Goal: Complete application form: Complete application form

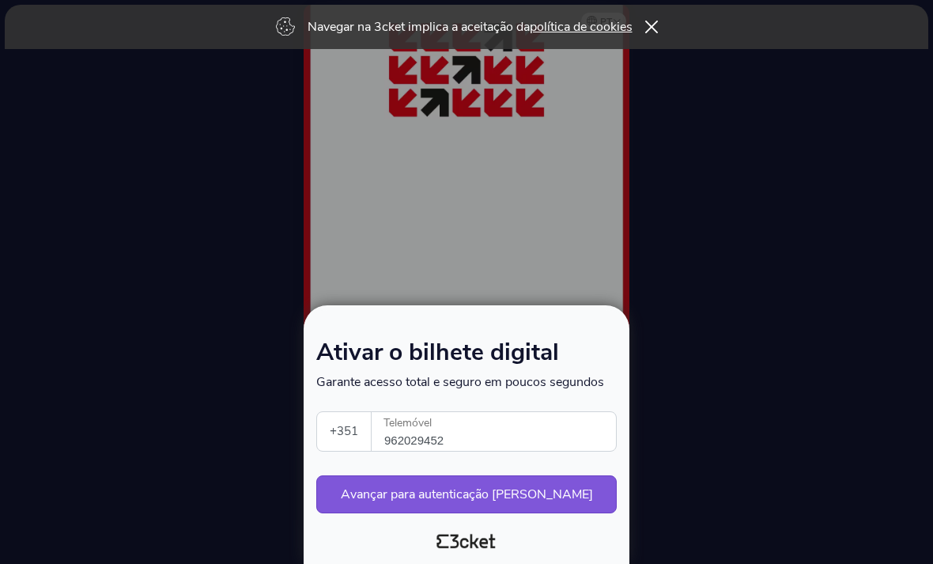
click at [519, 497] on button "Avançar para autenticação [PERSON_NAME]" at bounding box center [466, 494] width 300 height 38
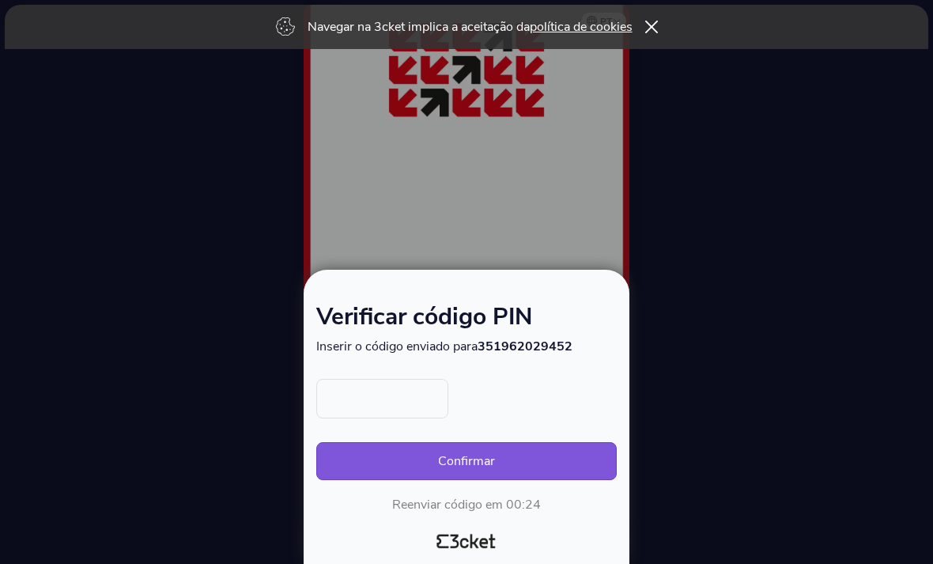
click at [398, 388] on input "text" at bounding box center [382, 399] width 132 height 40
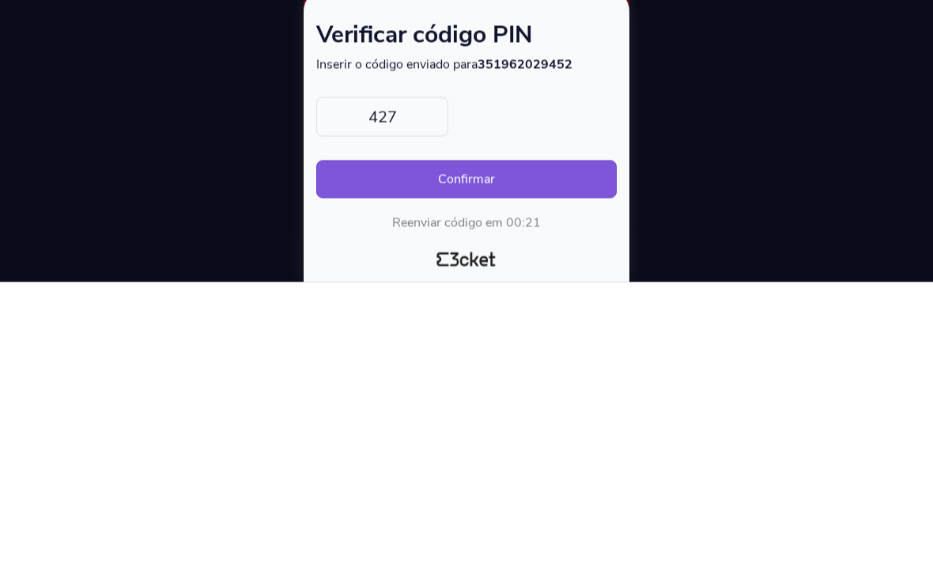
type input "4273"
click at [466, 442] on button "Confirmar" at bounding box center [466, 461] width 300 height 38
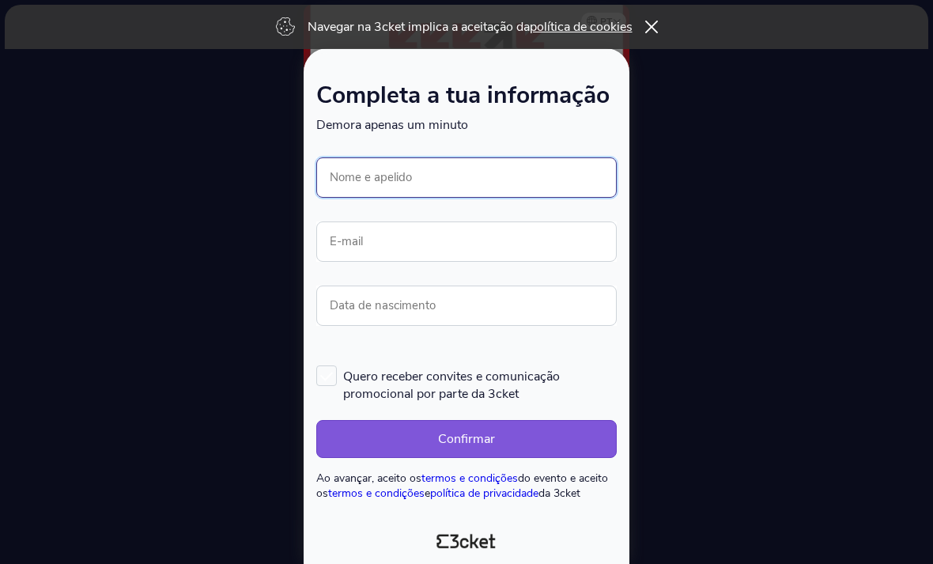
click at [507, 170] on input "Nome e apelido" at bounding box center [466, 177] width 300 height 40
type input "[PERSON_NAME]"
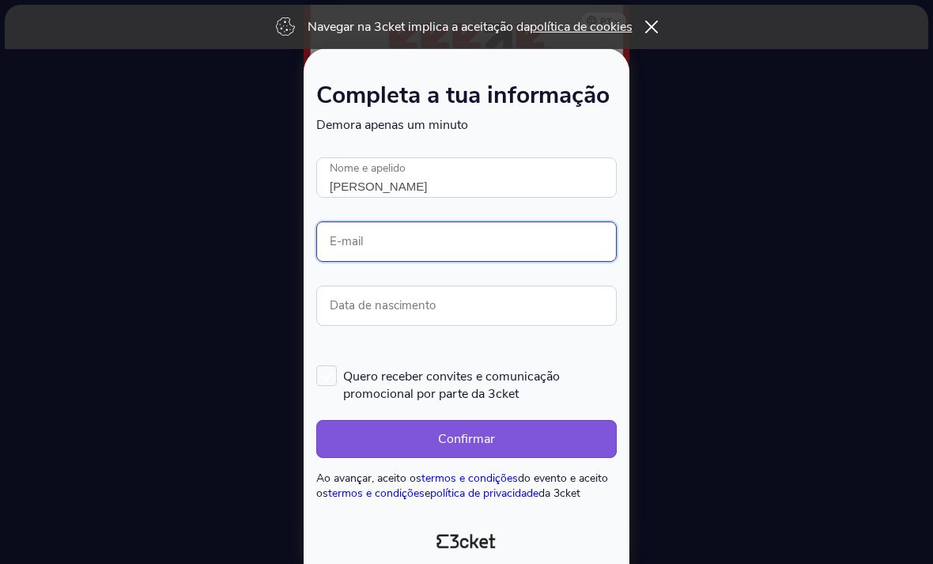
click at [568, 221] on input "E-mail" at bounding box center [466, 241] width 300 height 40
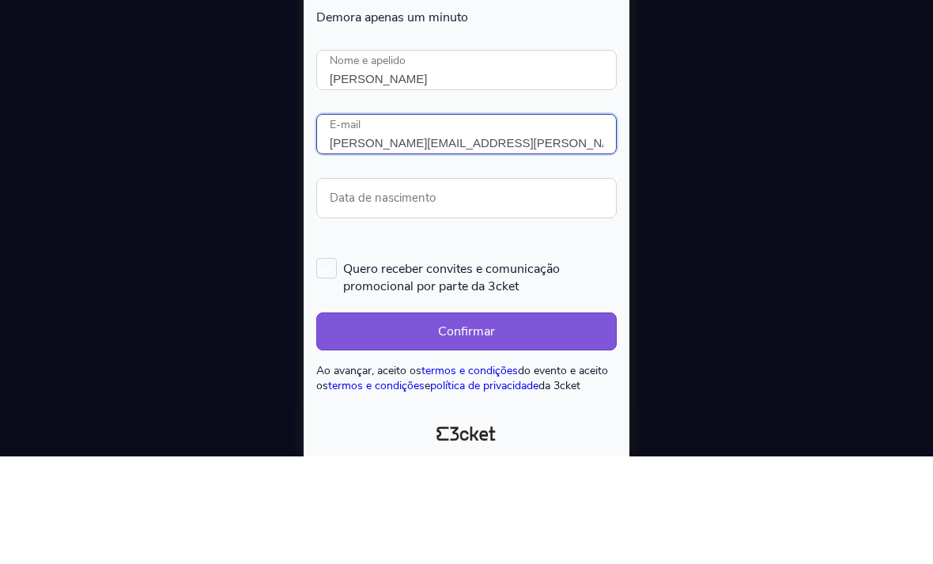
type input "[PERSON_NAME][EMAIL_ADDRESS][PERSON_NAME][DOMAIN_NAME]"
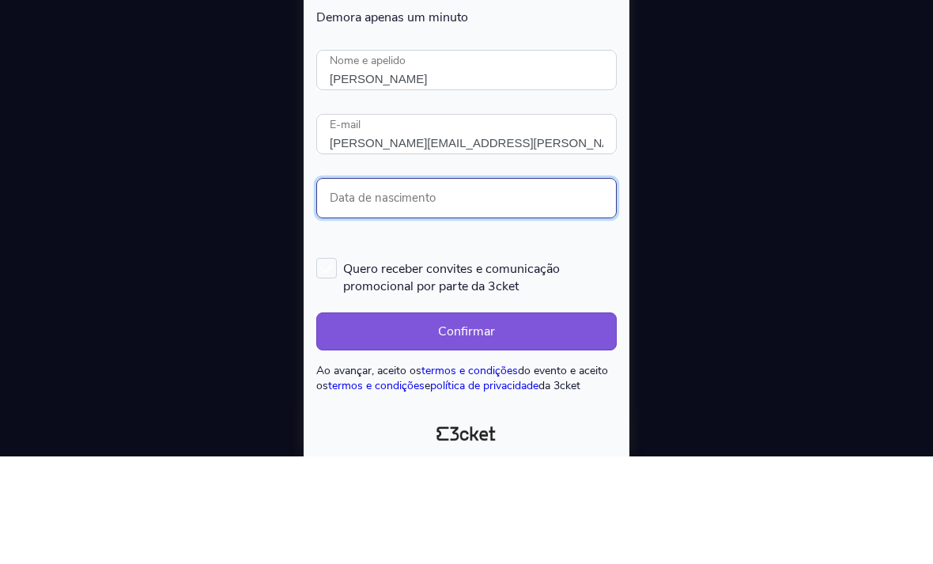
click at [580, 285] on input "Data de nascimento" at bounding box center [466, 305] width 300 height 40
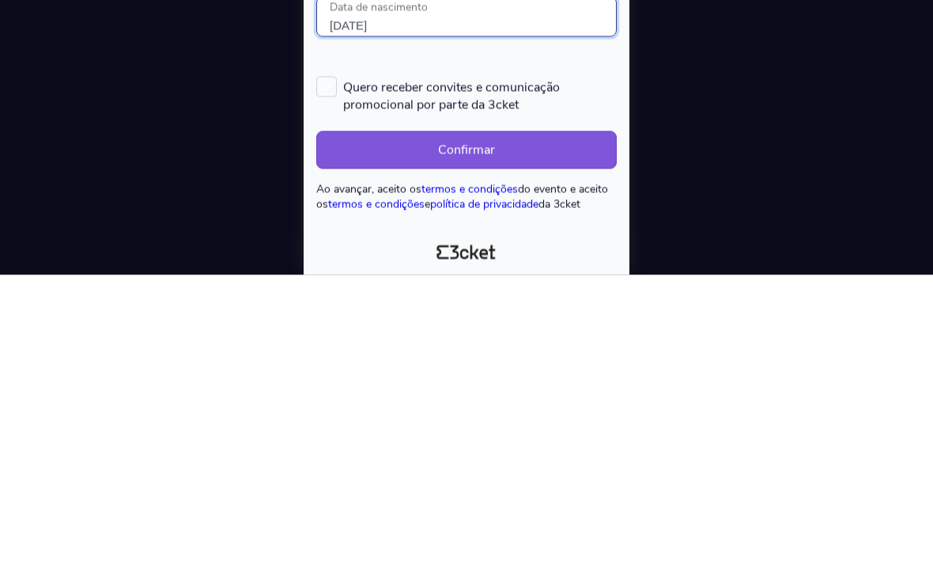
type input "[DATE]"
click at [342, 365] on label "Quero receber convites e comunicação promocional por parte da 3cket" at bounding box center [466, 383] width 300 height 37
click at [318, 364] on input "Quero receber convites e comunicação promocional por parte da 3cket" at bounding box center [317, 365] width 2 height 2
checkbox input "true"
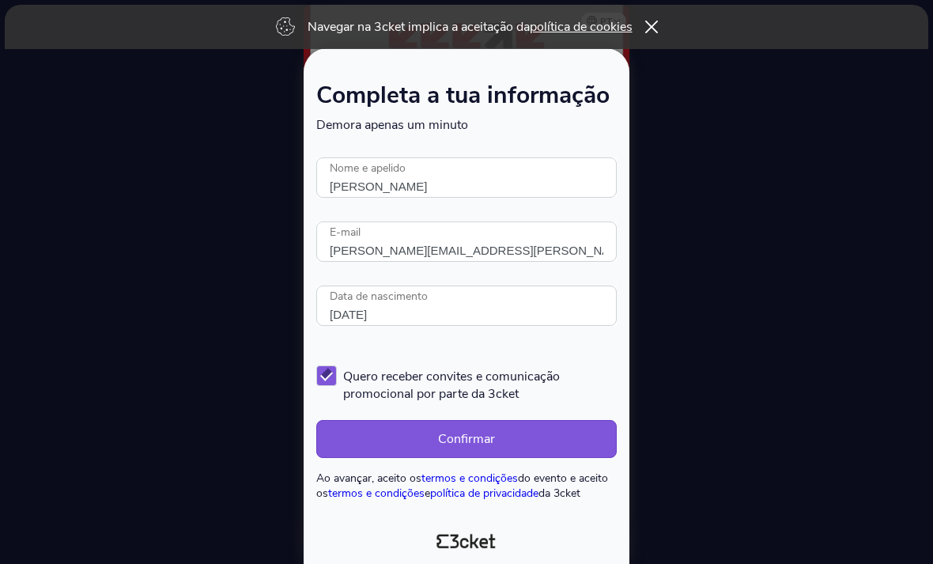
click at [504, 439] on button "Confirmar" at bounding box center [466, 439] width 300 height 38
